Goal: Find contact information: Find contact information

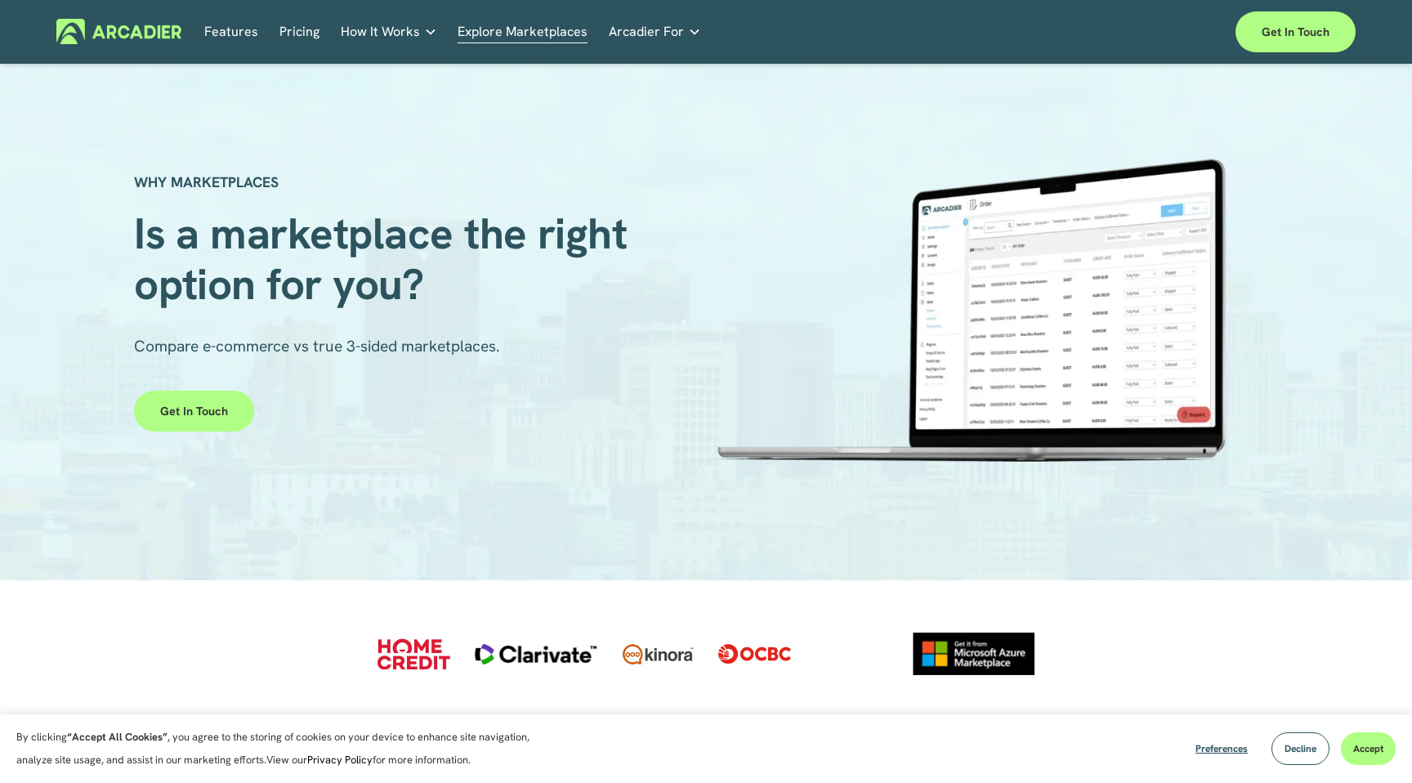
click at [534, 38] on link "Explore Marketplaces" at bounding box center [523, 31] width 130 height 25
click at [225, 32] on link "Features" at bounding box center [231, 31] width 54 height 25
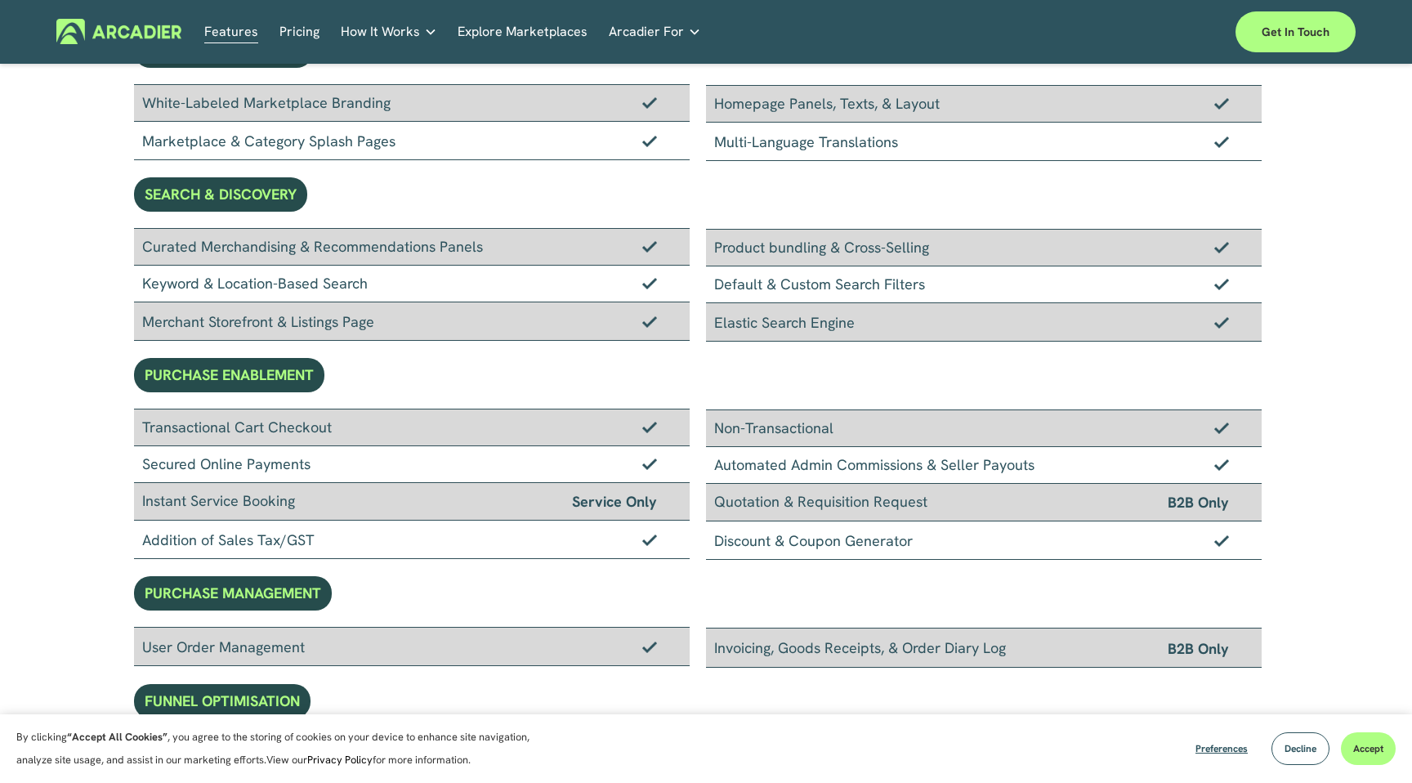
scroll to position [126, 0]
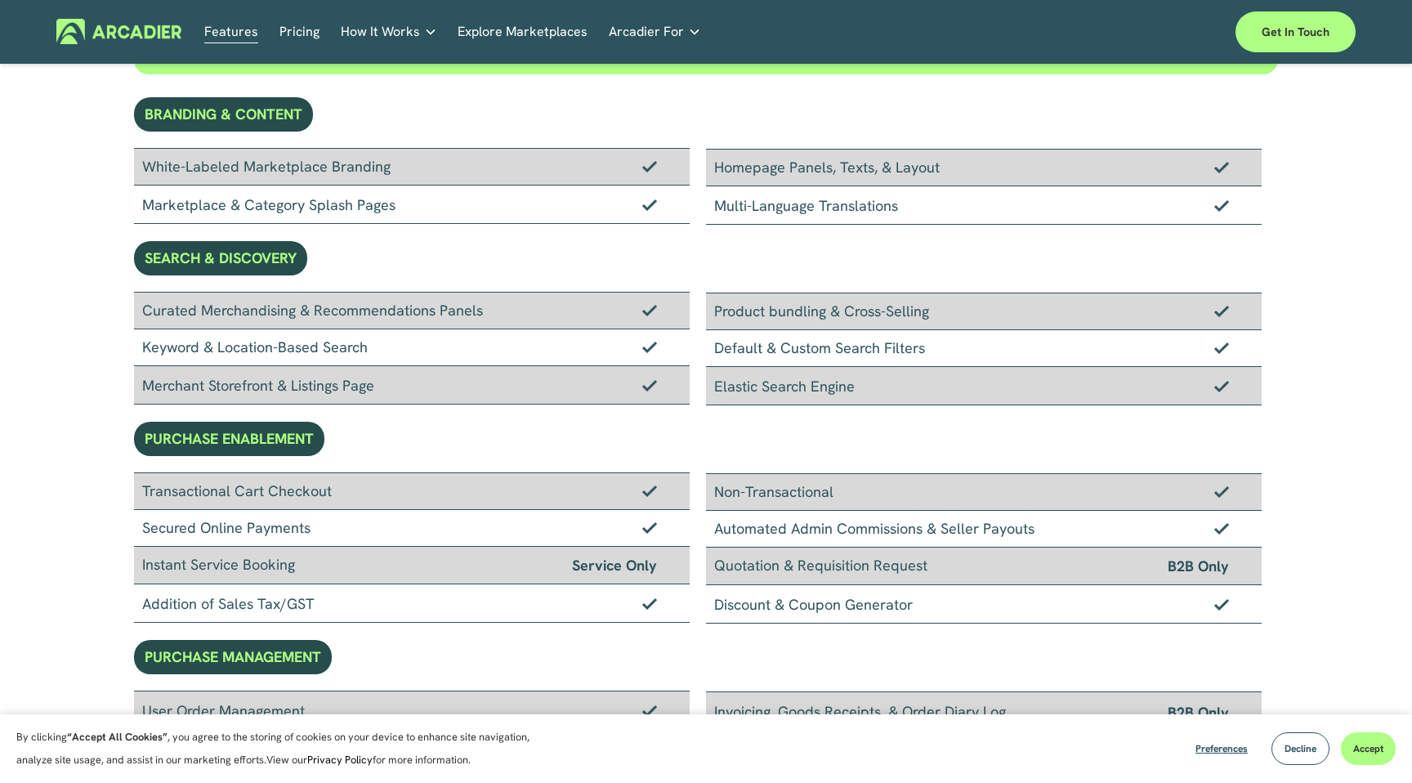
click at [657, 31] on span "Arcadier For" at bounding box center [646, 31] width 75 height 23
click at [688, 31] on icon "folder dropdown" at bounding box center [694, 31] width 13 height 13
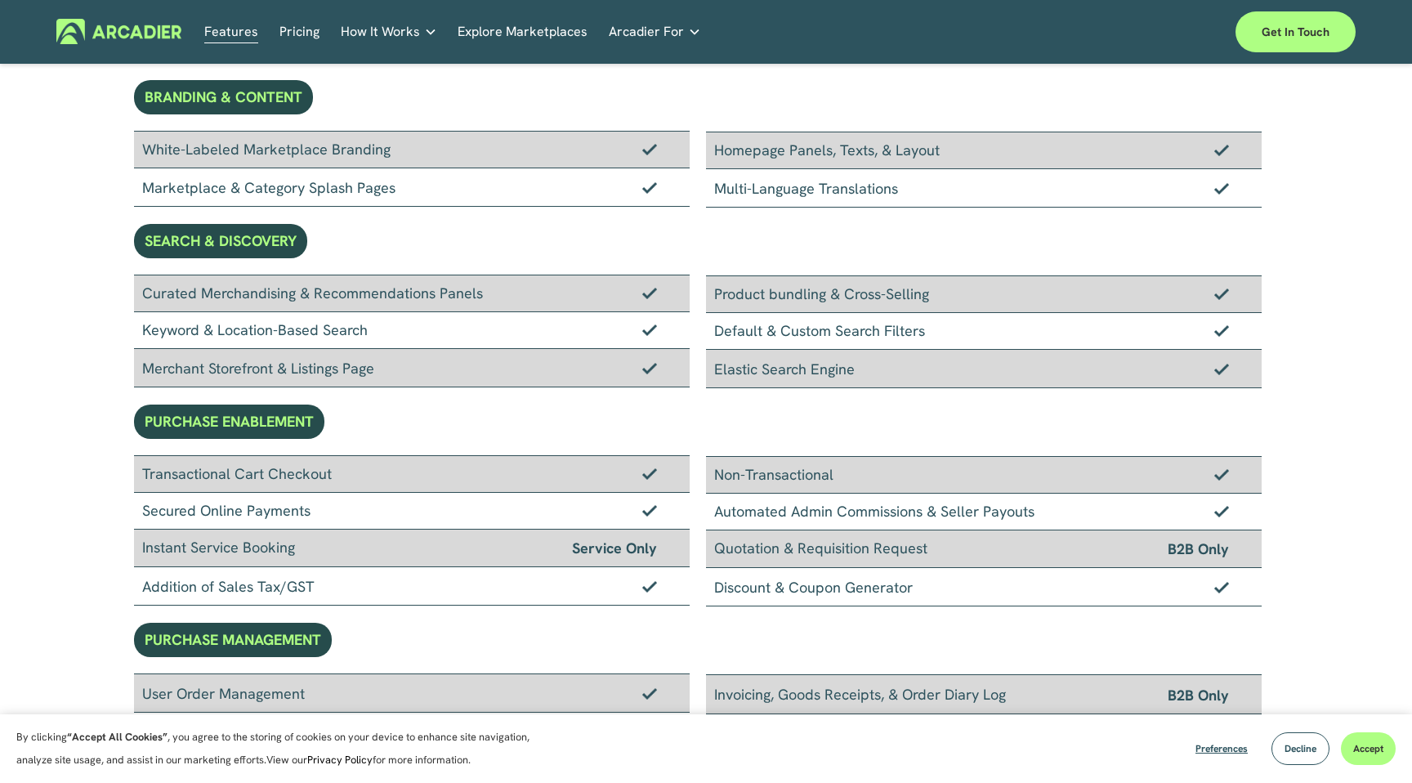
click at [0, 0] on div "Economic Development Designed to support your visitor economy agenda and invest…" at bounding box center [0, 0] width 0 height 0
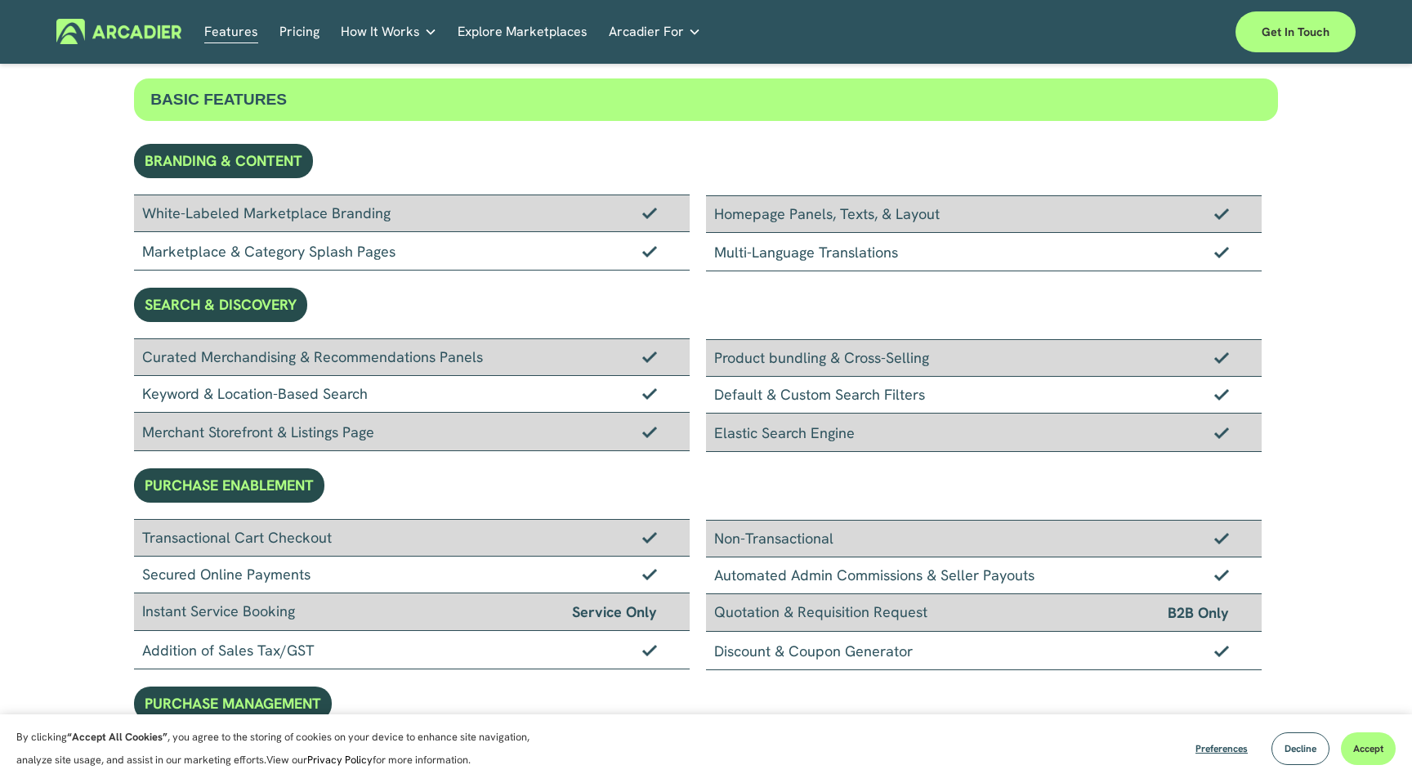
scroll to position [0, 0]
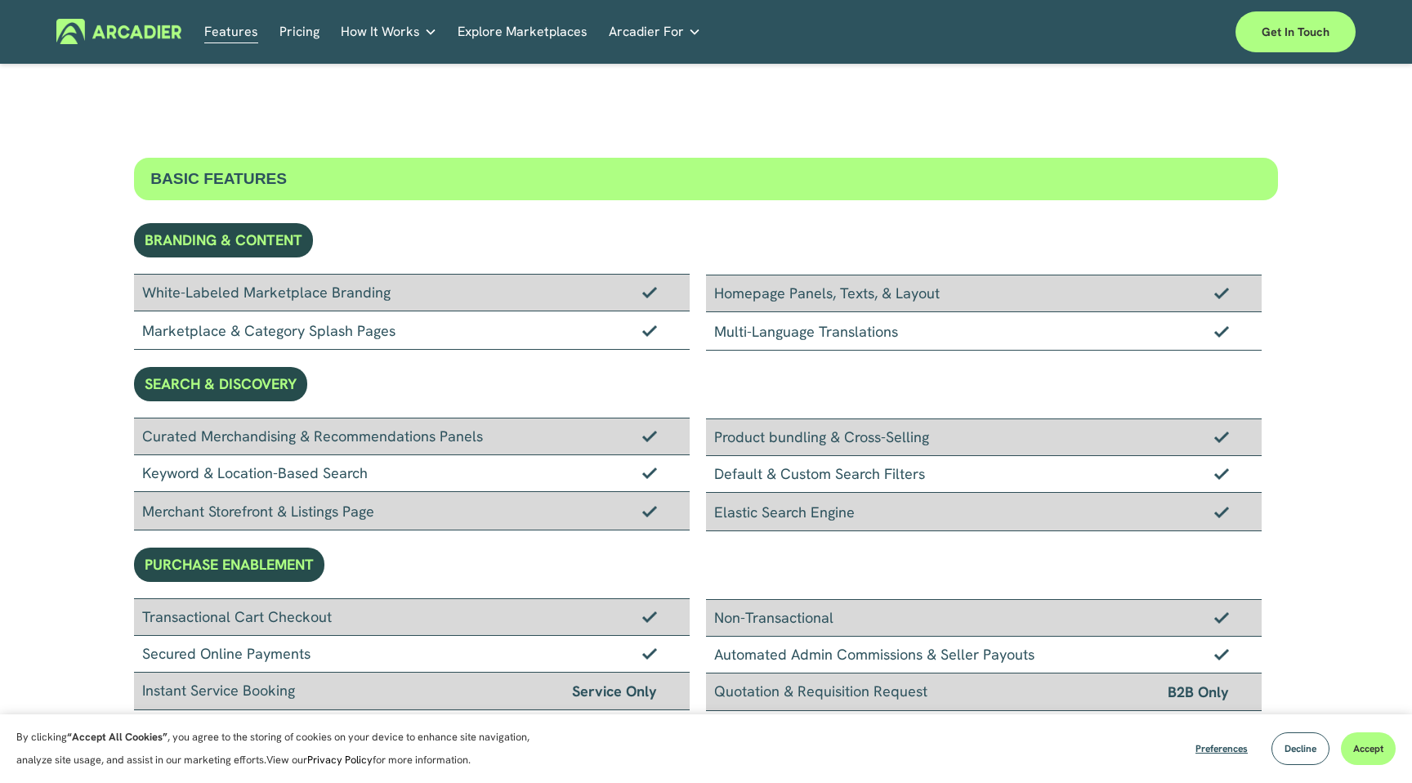
click at [0, 0] on link "Retail Marketplaces Whatever you are offering to your customer, we bring it all…" at bounding box center [0, 0] width 0 height 0
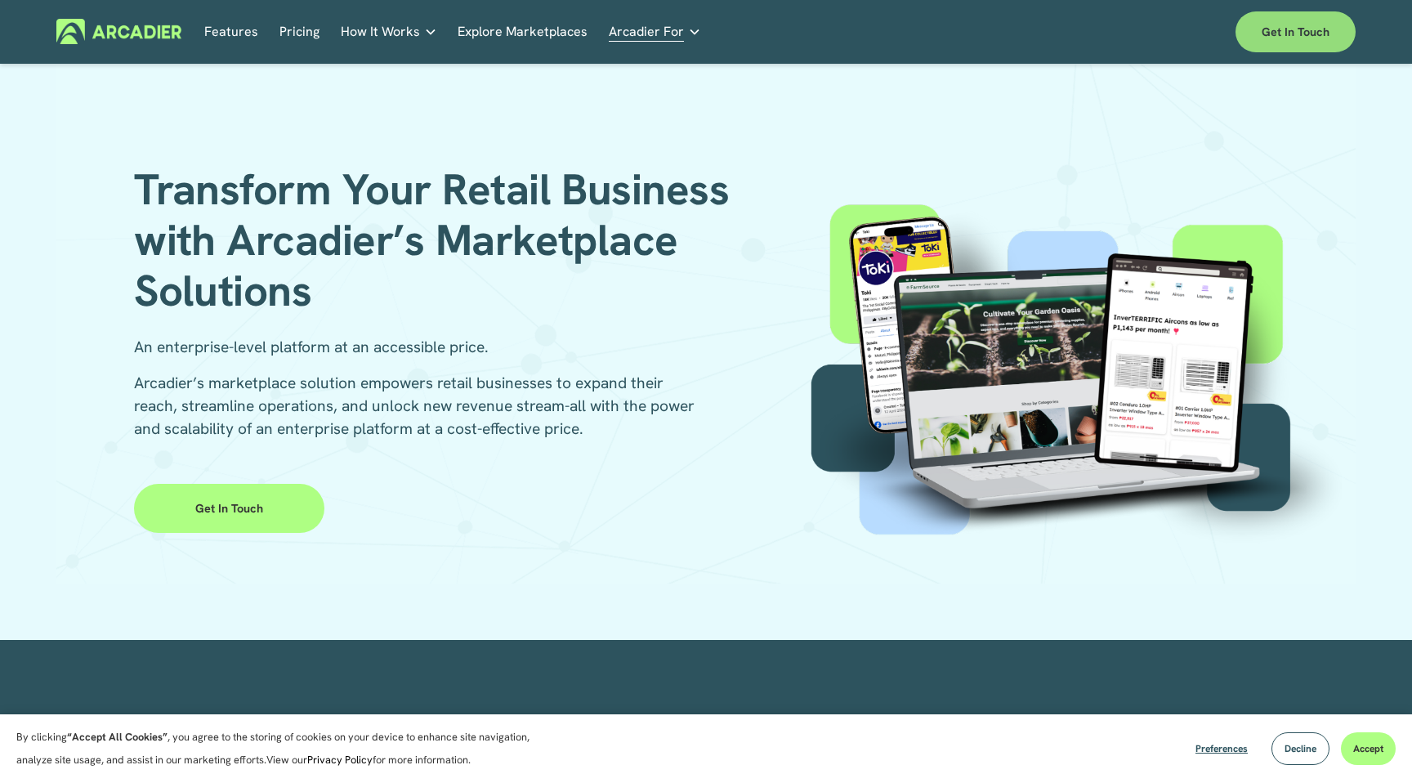
click at [1283, 40] on link "Get in touch" at bounding box center [1295, 31] width 120 height 41
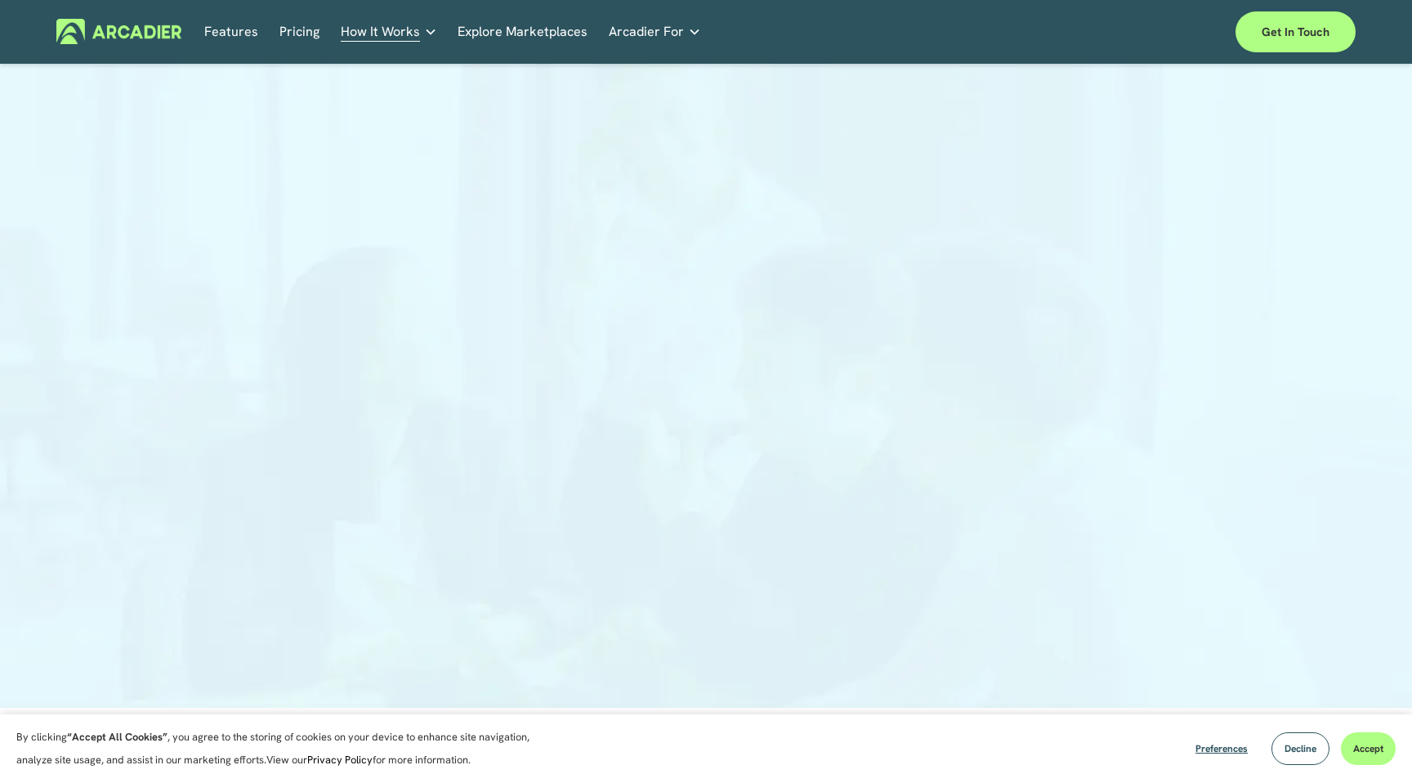
scroll to position [9, 0]
